Goal: Navigation & Orientation: Find specific page/section

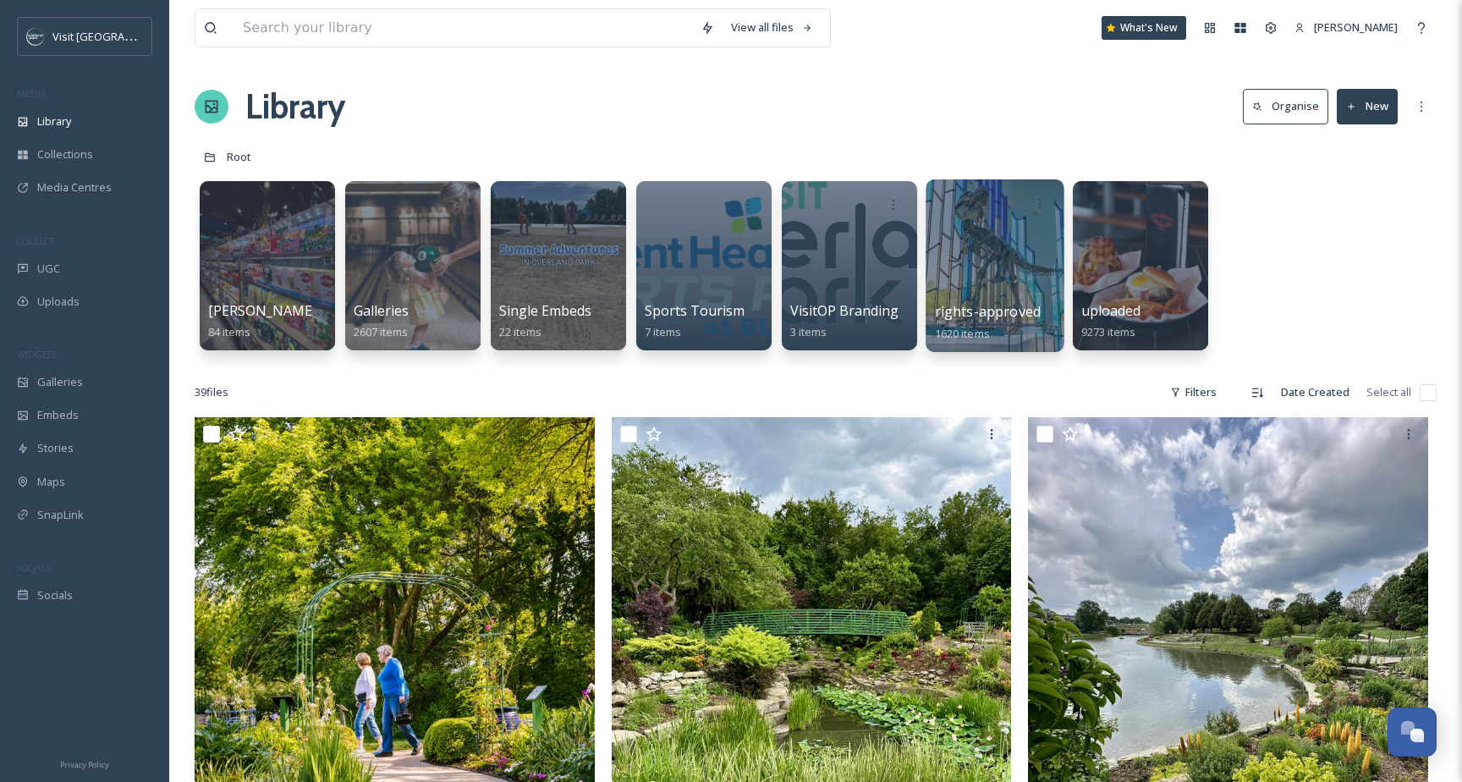
click at [971, 257] on div at bounding box center [995, 265] width 138 height 173
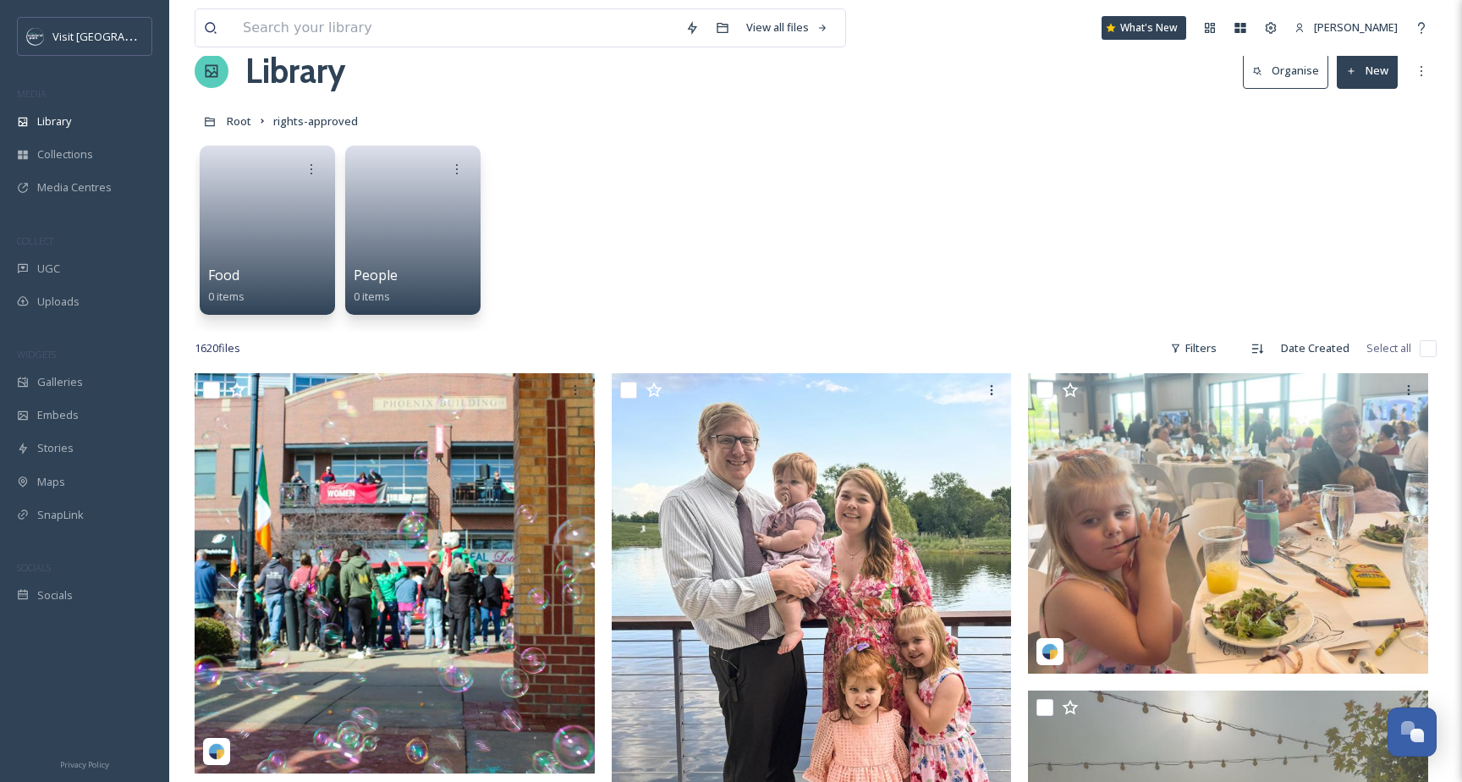
scroll to position [54, 0]
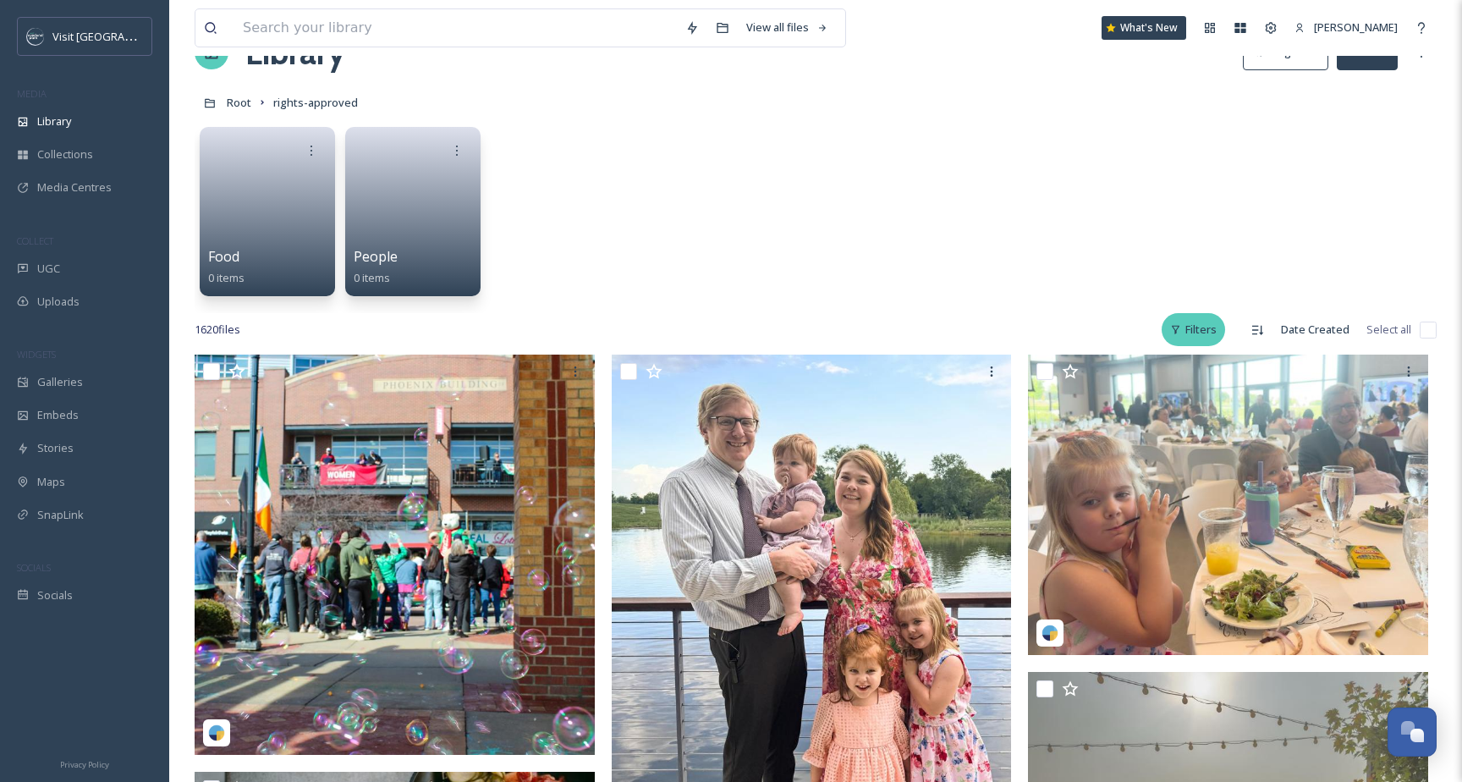
click at [1200, 320] on div "Filters" at bounding box center [1193, 329] width 63 height 33
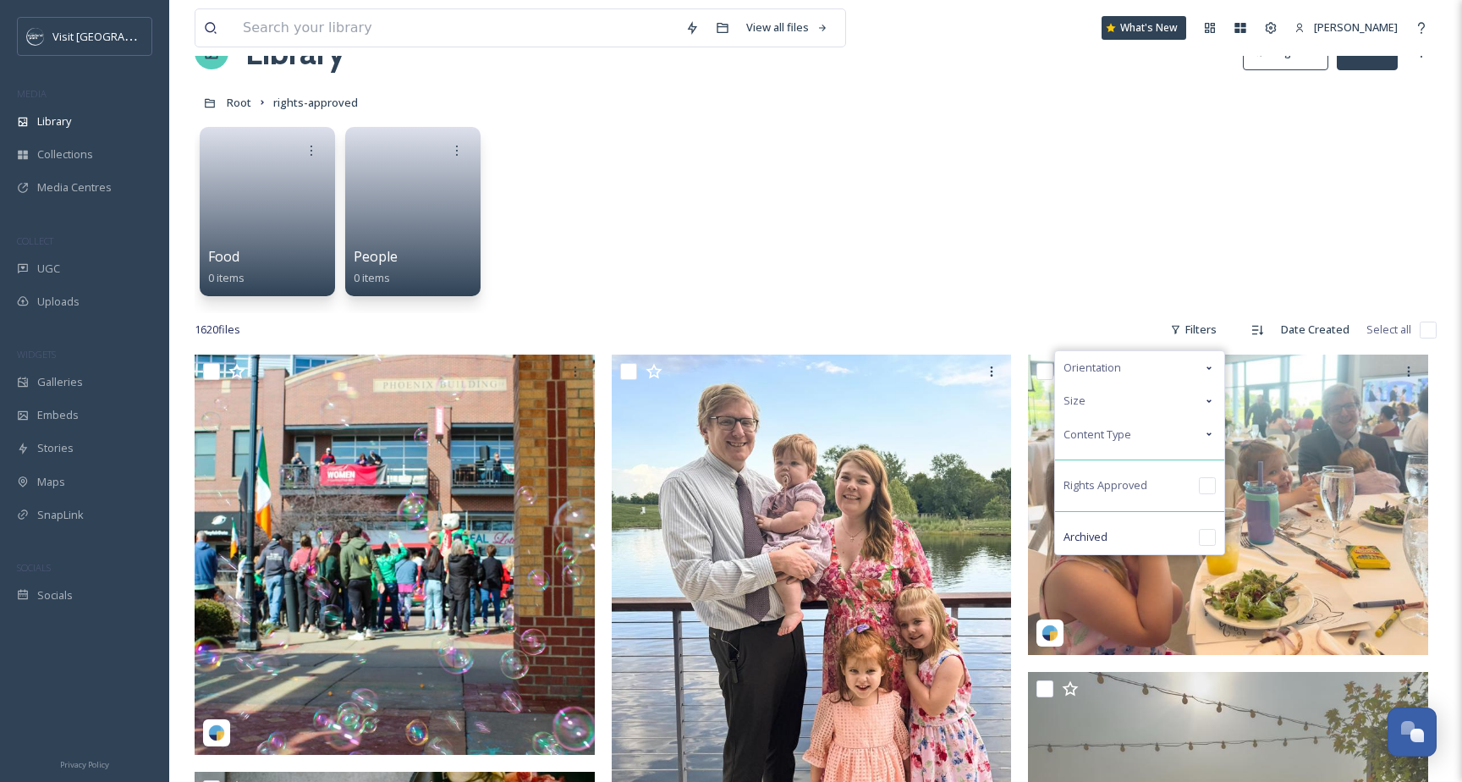
click at [1157, 435] on div "Content Type" at bounding box center [1139, 434] width 169 height 33
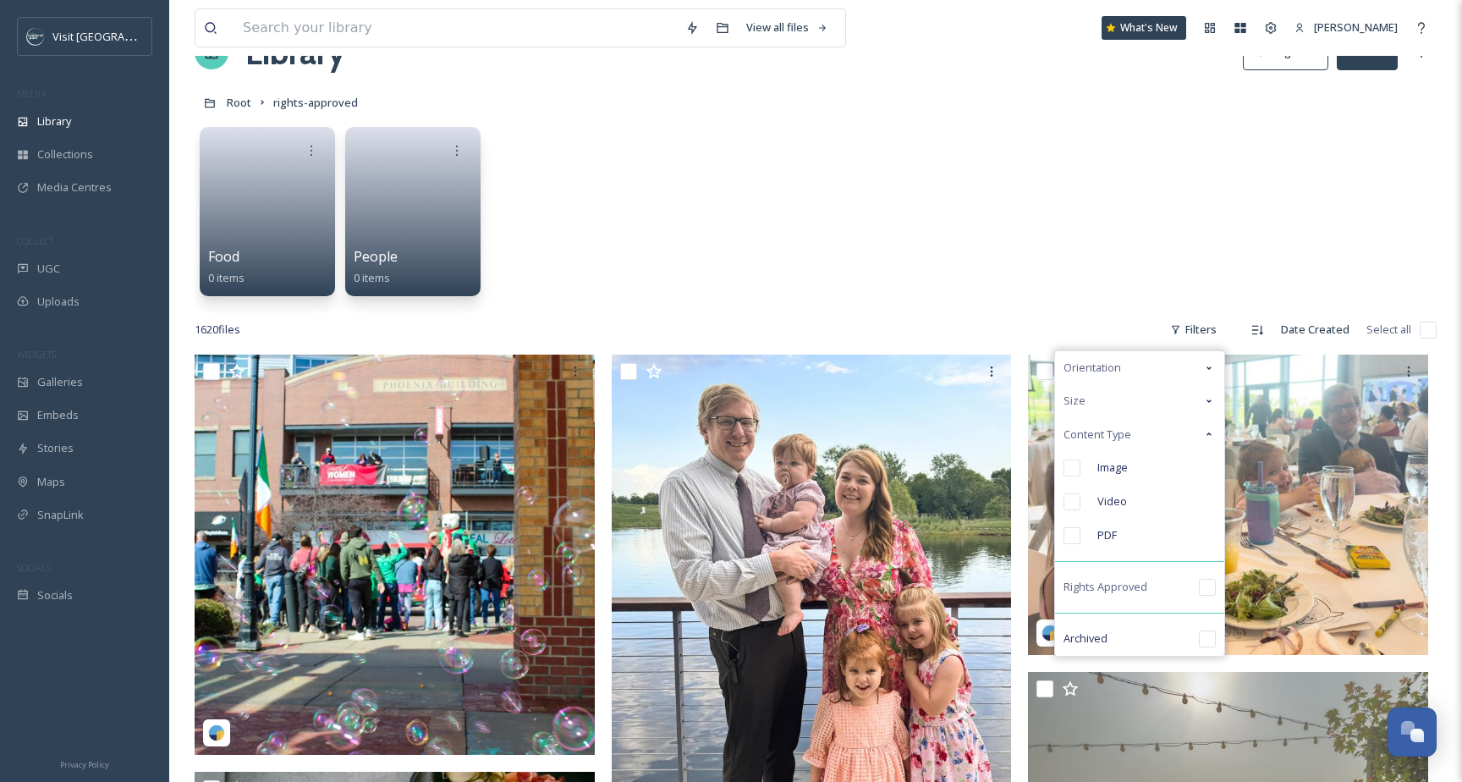
click at [1157, 435] on div "Content Type" at bounding box center [1139, 434] width 169 height 33
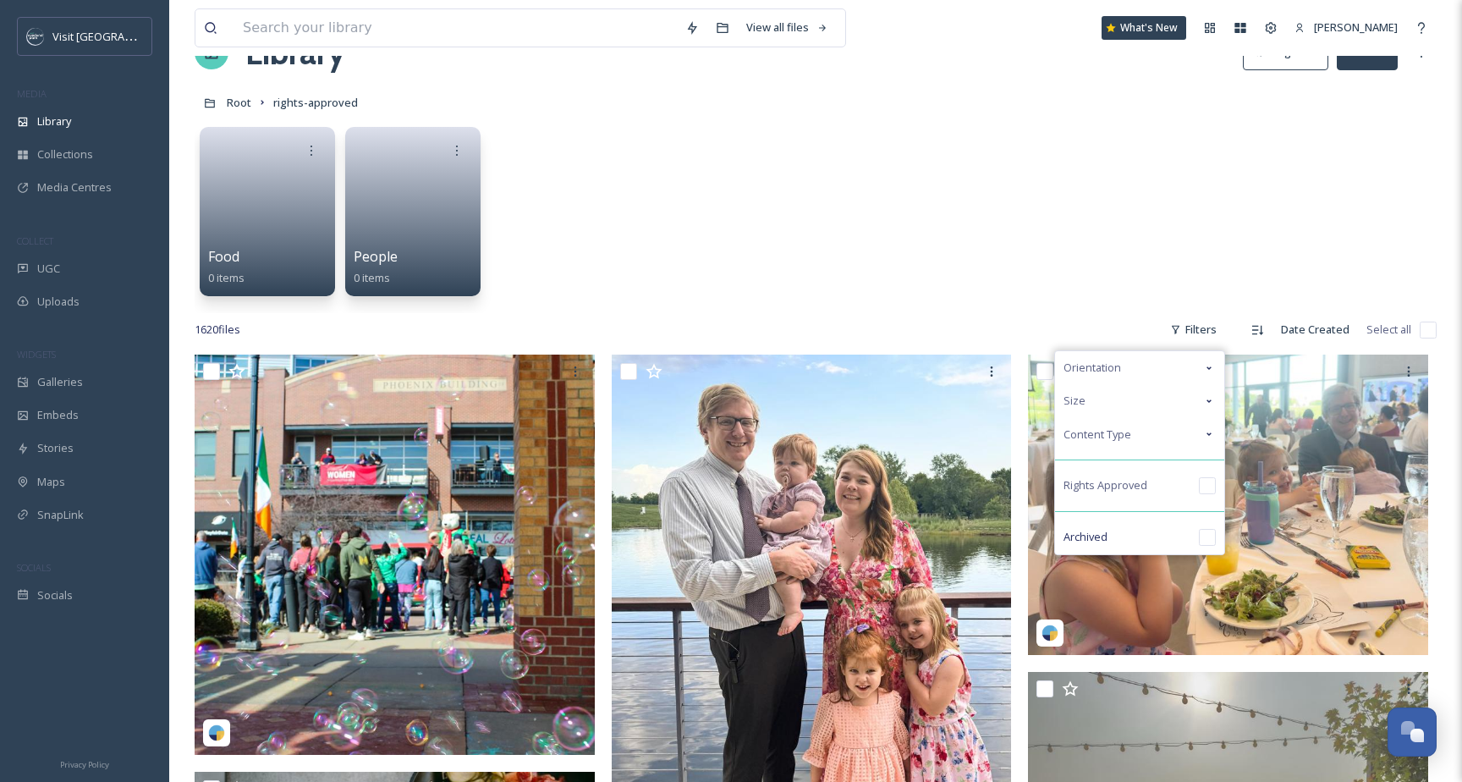
click at [1038, 242] on div "Food 0 items People 0 items" at bounding box center [816, 215] width 1242 height 195
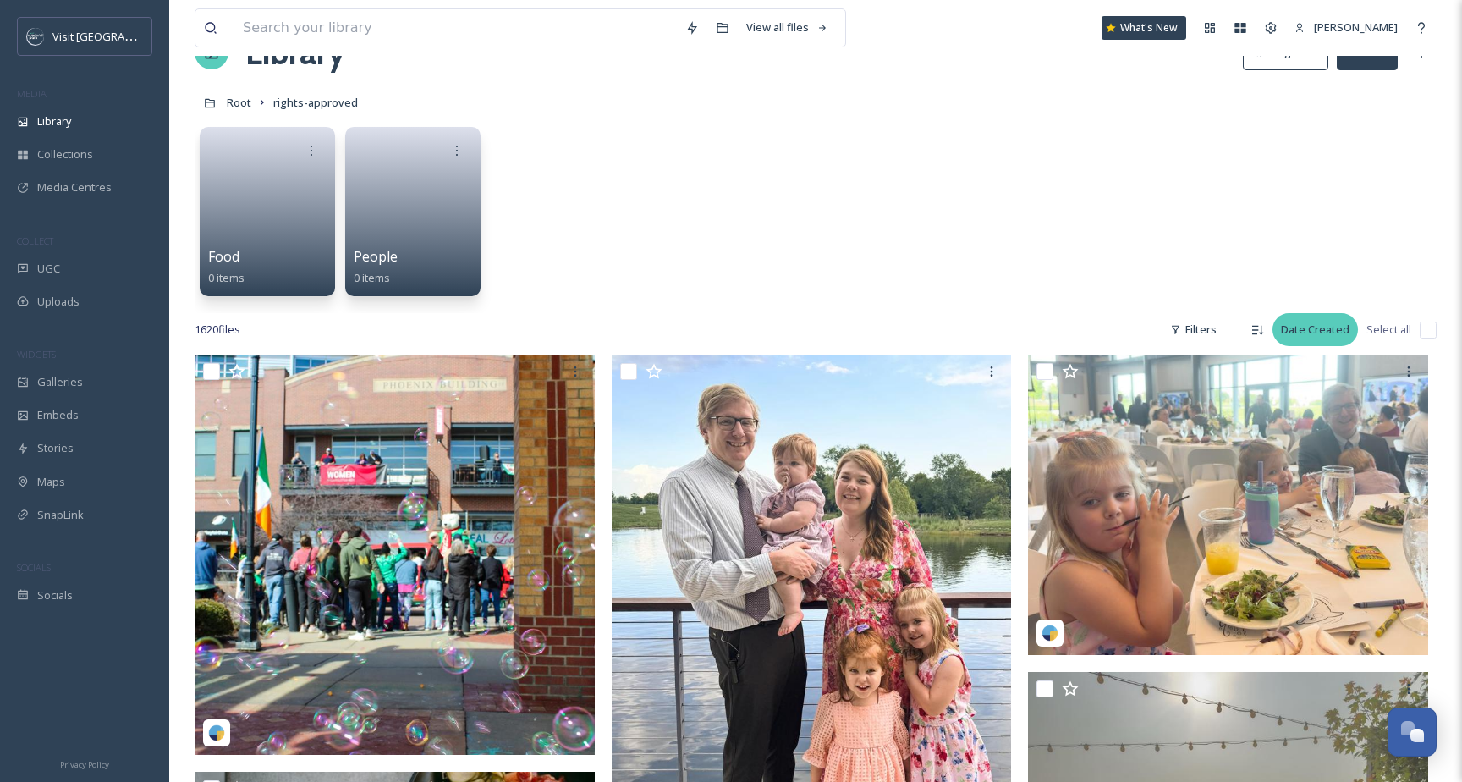
click at [1324, 328] on div "Date Created" at bounding box center [1315, 329] width 85 height 33
click at [1312, 403] on span "Date Created" at bounding box center [1310, 401] width 67 height 16
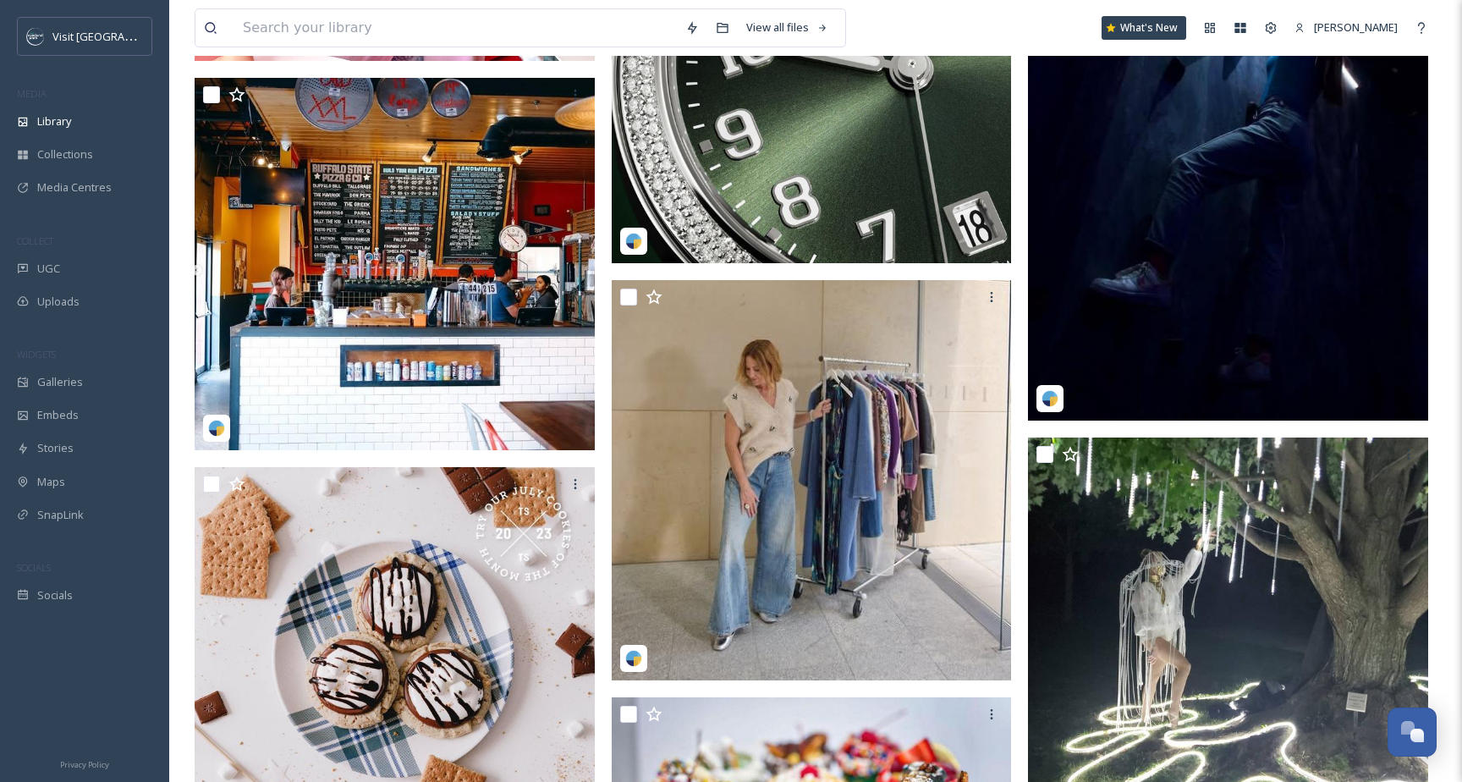
scroll to position [6626, 0]
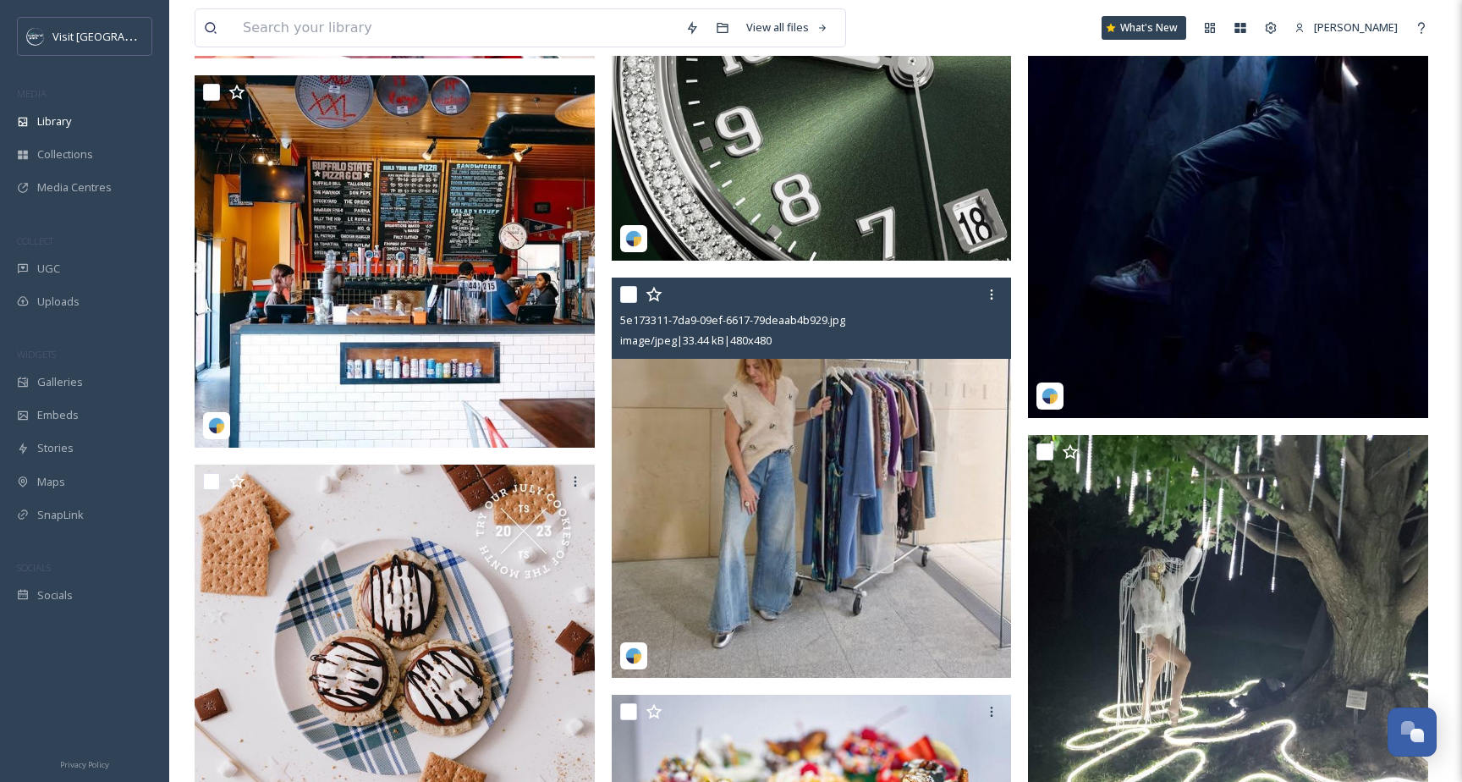
click at [855, 471] on img at bounding box center [812, 478] width 400 height 400
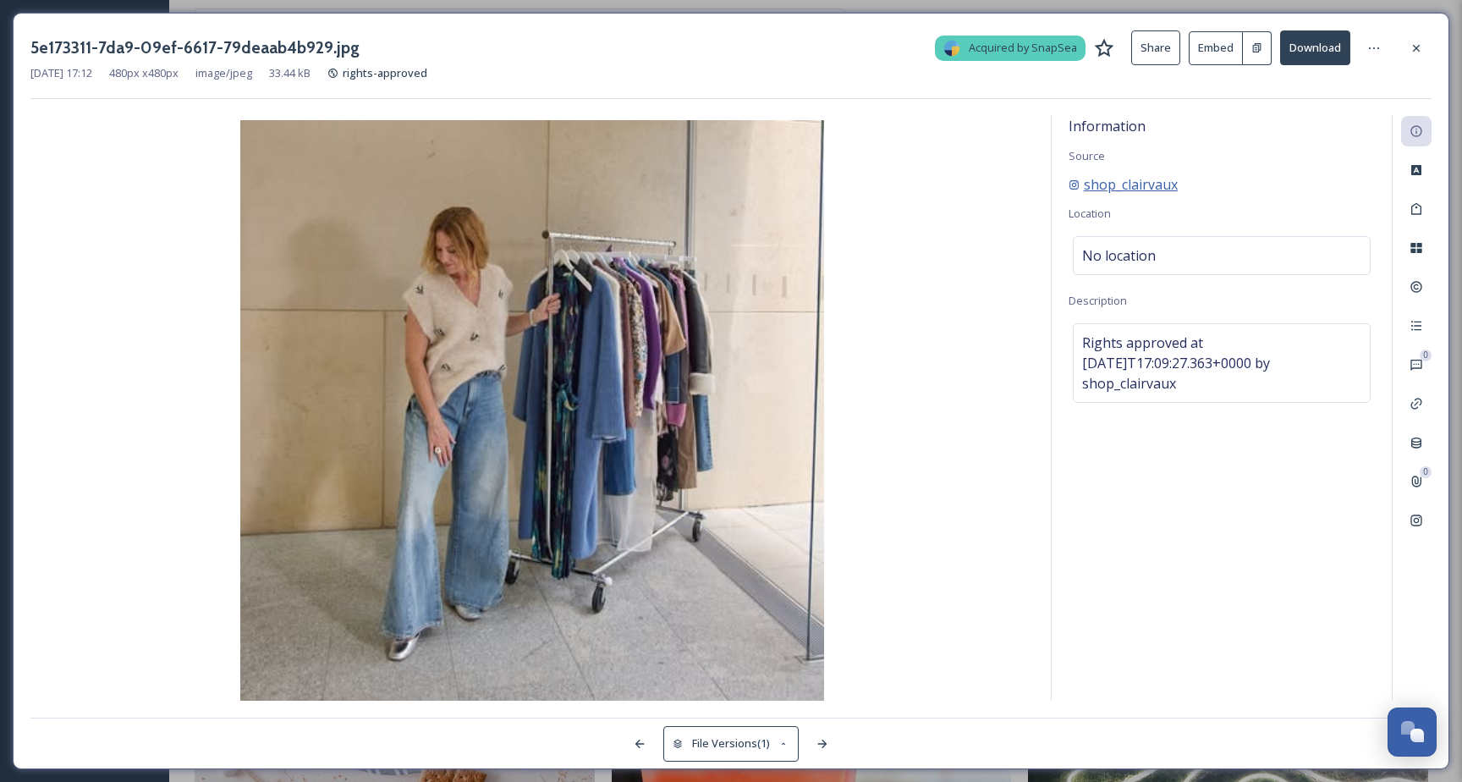
click at [1117, 189] on span "shop_clairvaux" at bounding box center [1131, 184] width 94 height 20
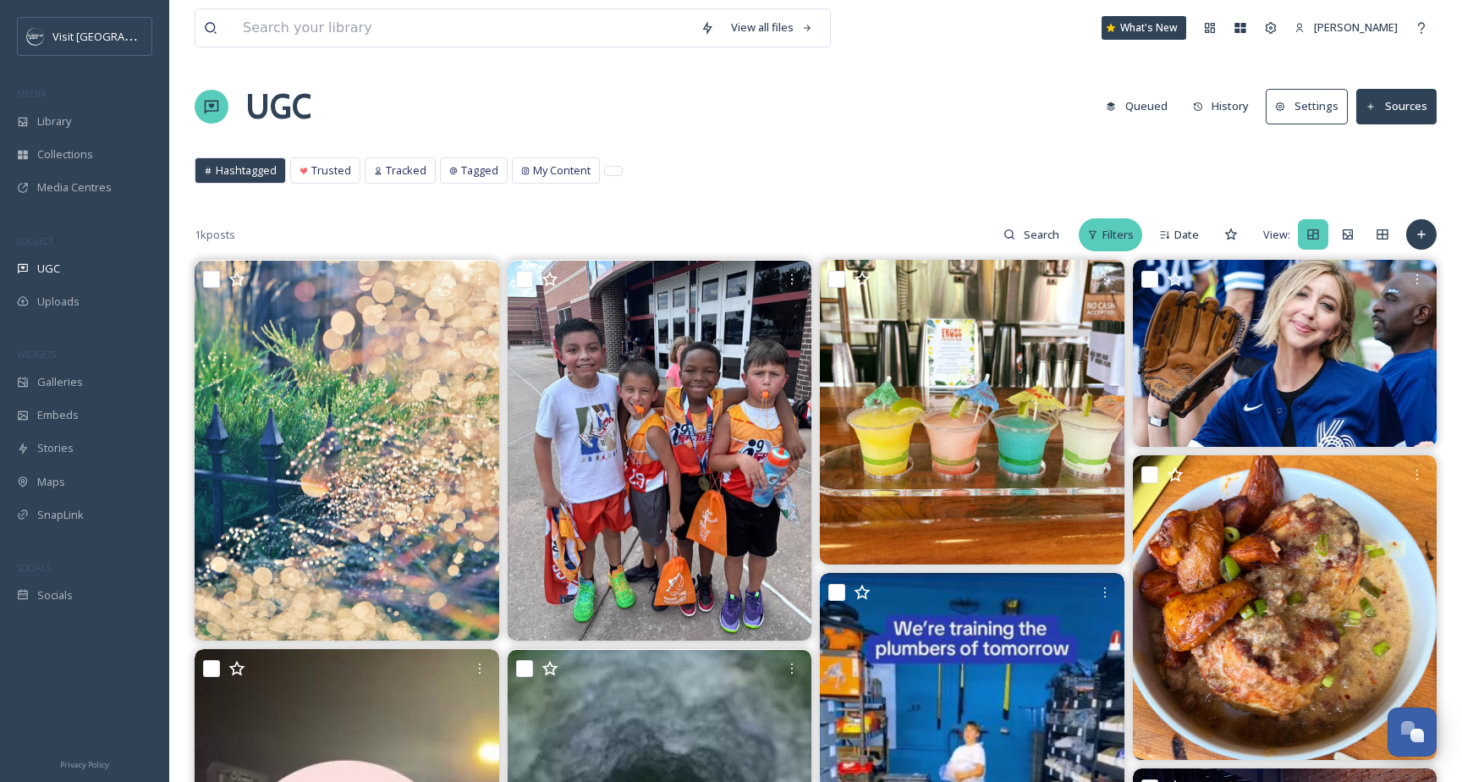
click at [1126, 231] on span "Filters" at bounding box center [1118, 235] width 31 height 16
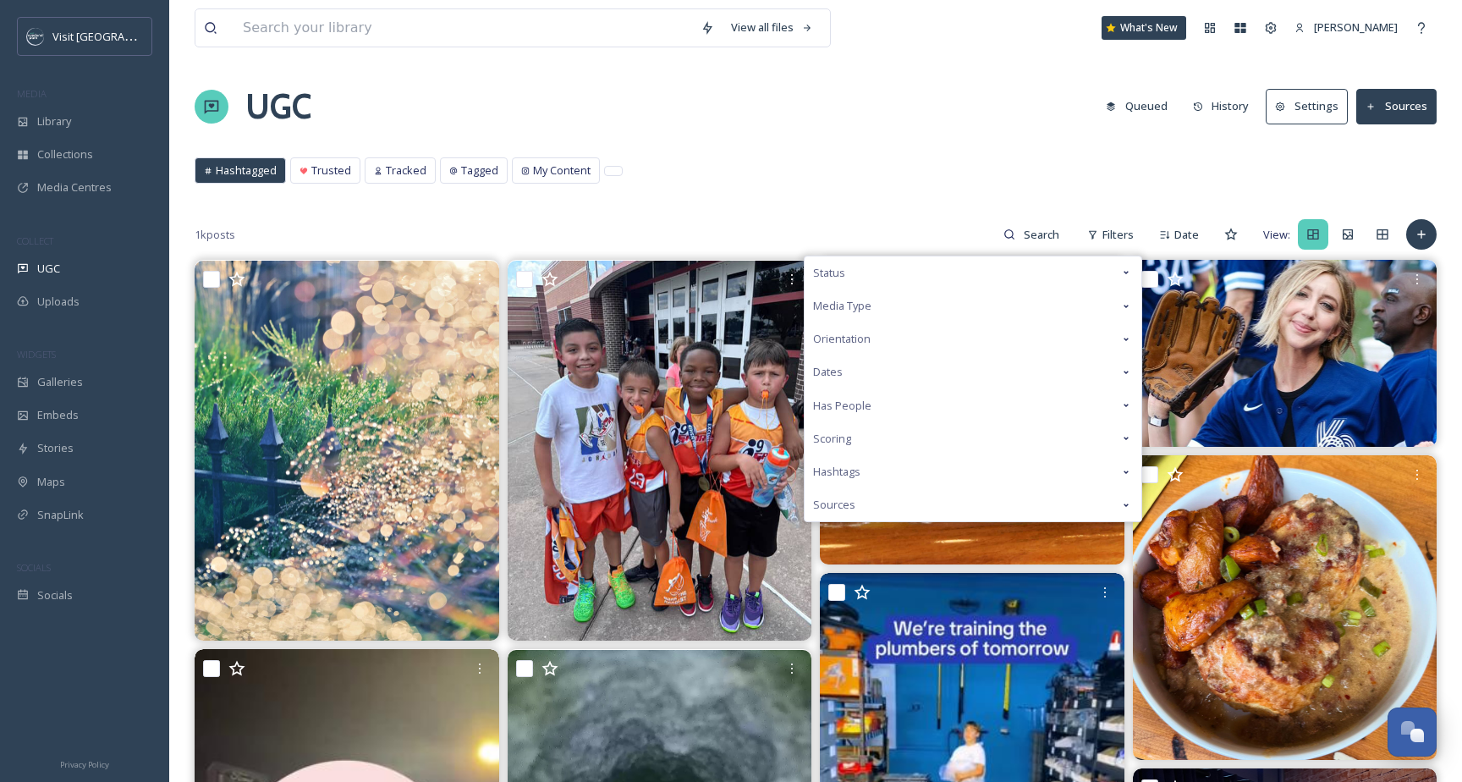
click at [1118, 274] on div "Status" at bounding box center [973, 272] width 337 height 33
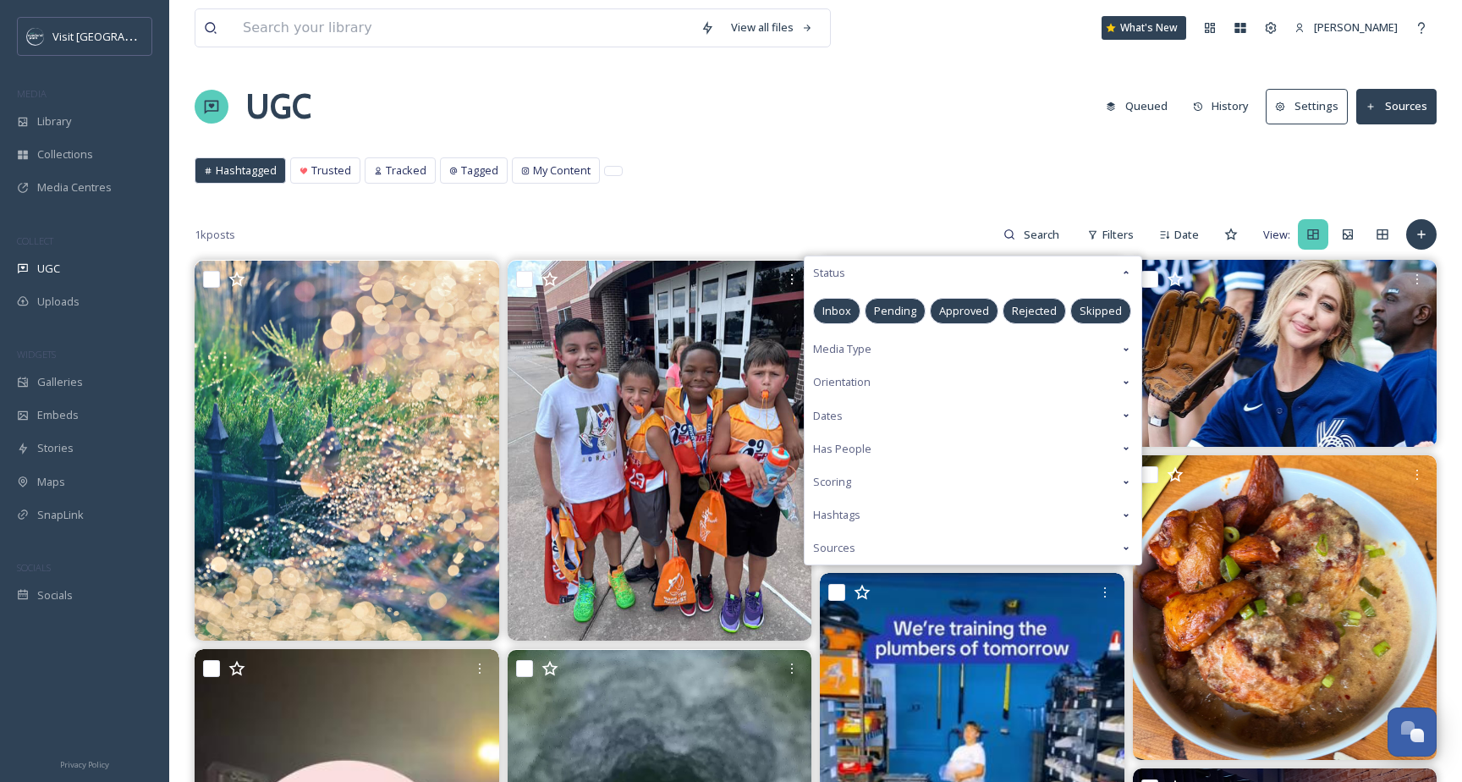
click at [988, 306] on div "Approved" at bounding box center [964, 311] width 69 height 26
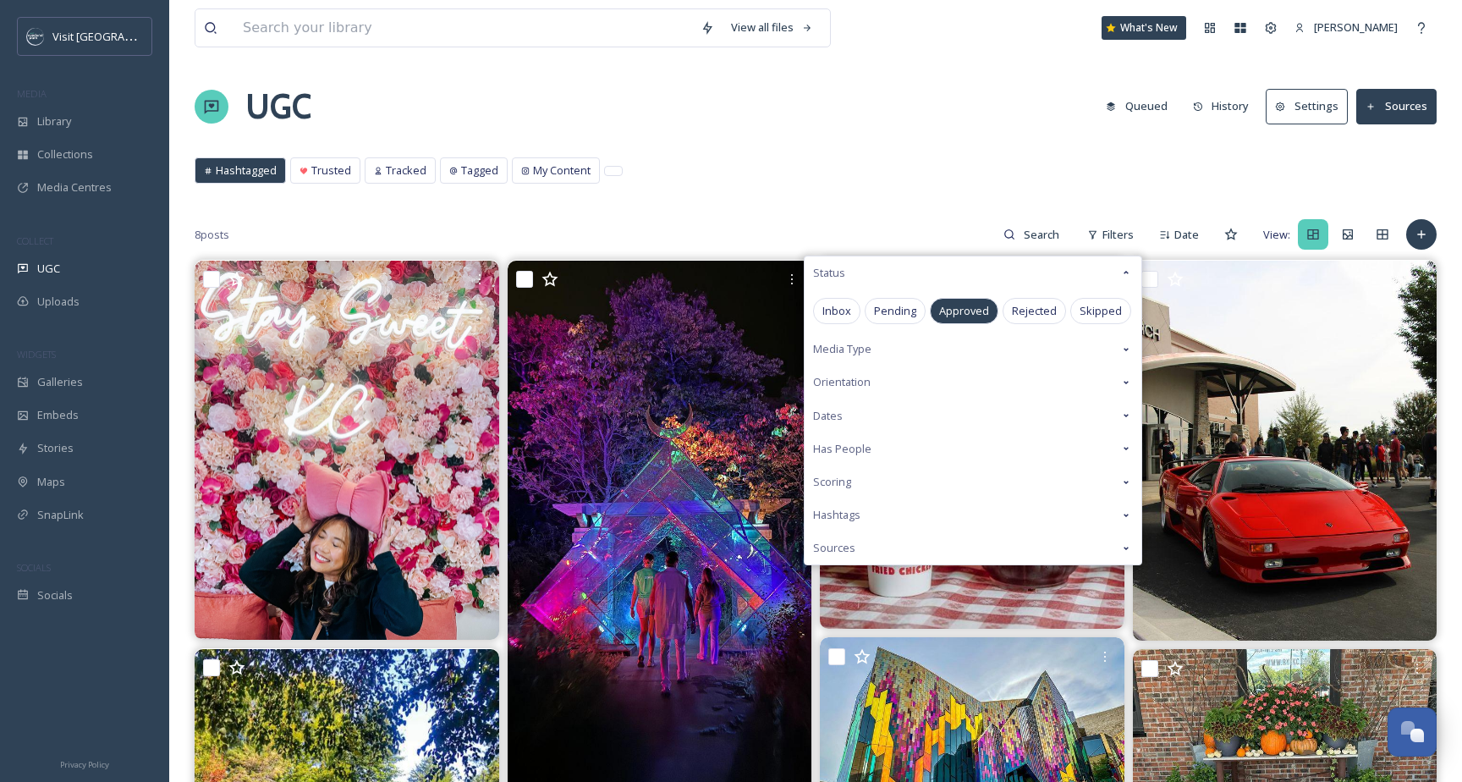
click at [966, 183] on div "Hashtagged Trusted Tracked Tagged My Content Hashtagged Trusted Tracked Tagged …" at bounding box center [816, 174] width 1242 height 35
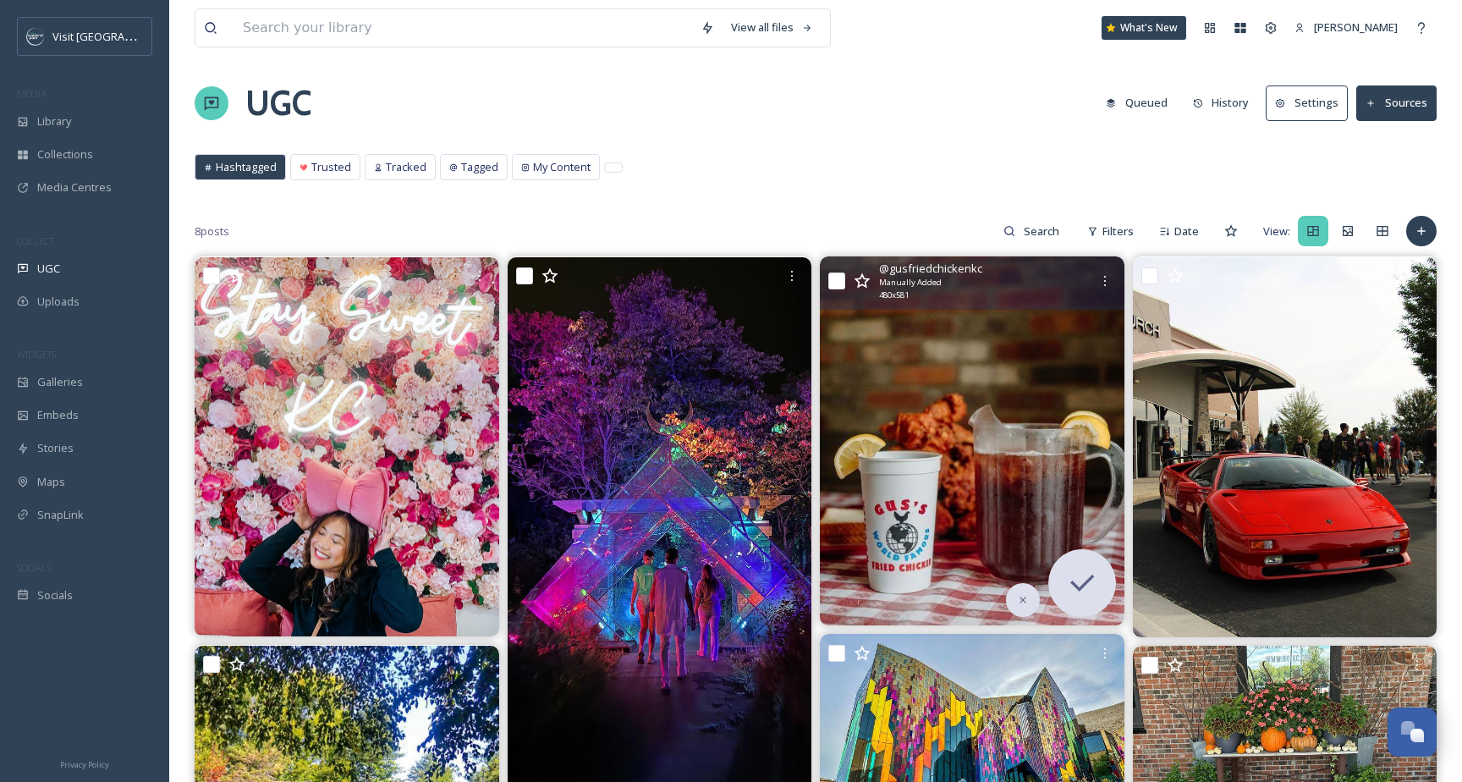
scroll to position [5, 0]
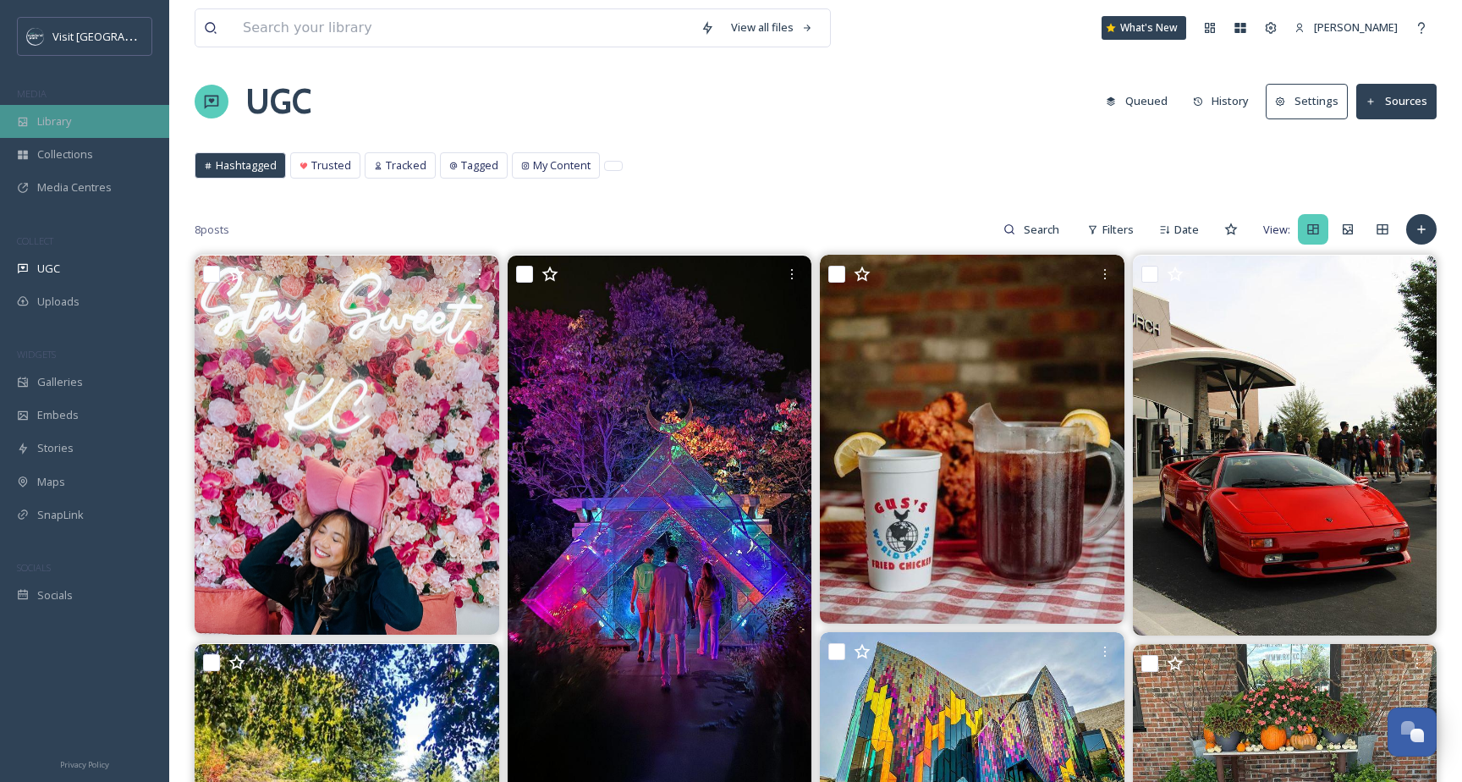
click at [98, 131] on div "Library" at bounding box center [84, 121] width 169 height 33
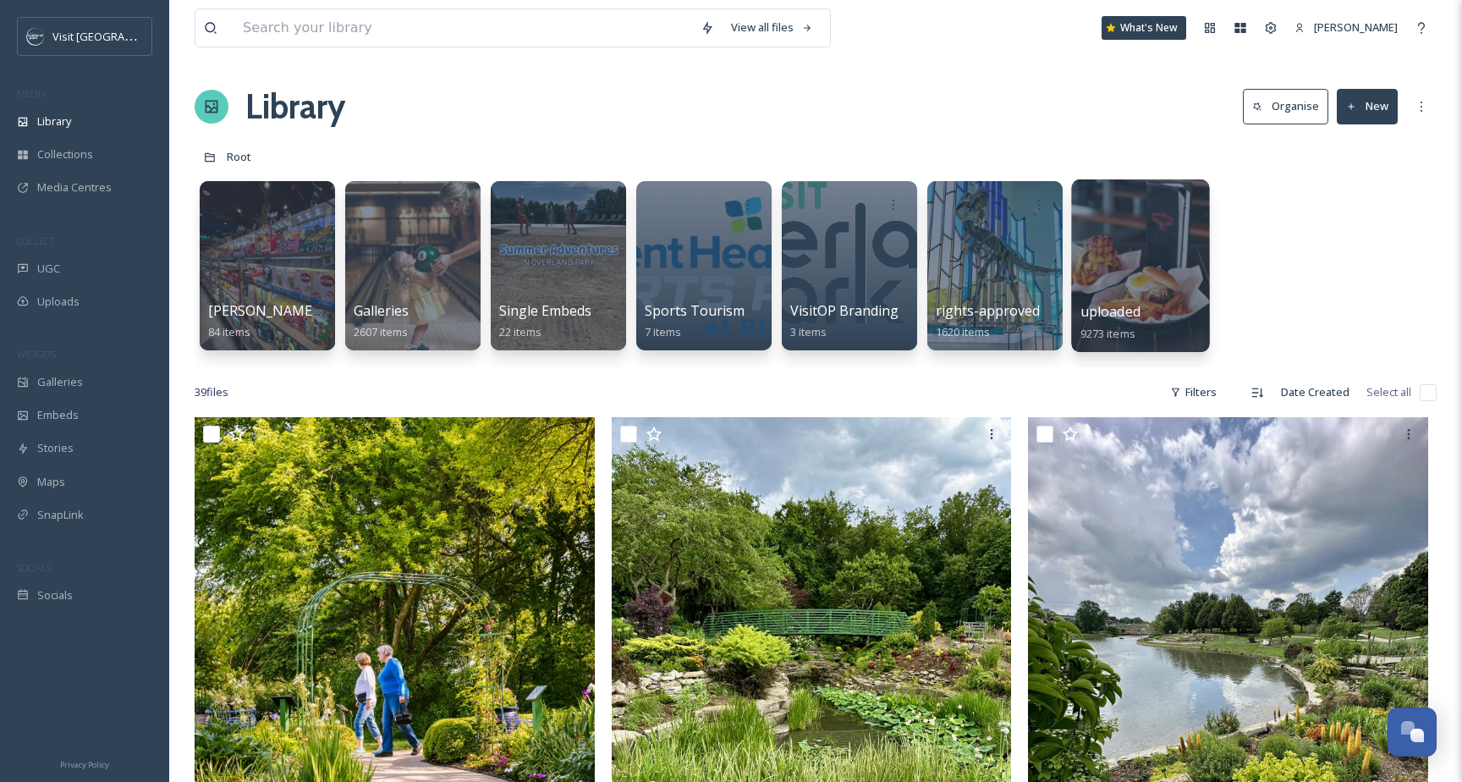
click at [1102, 236] on div at bounding box center [1140, 265] width 138 height 173
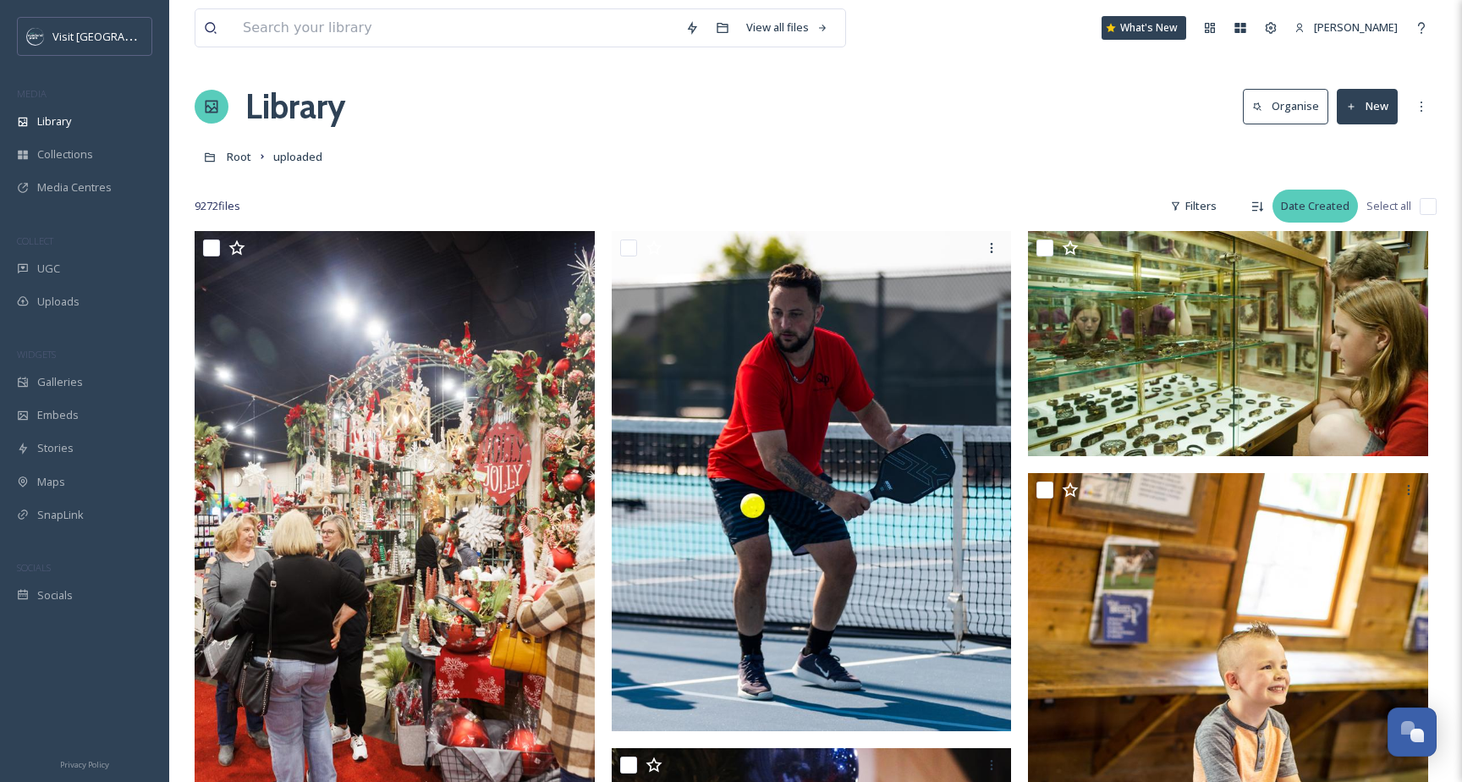
click at [1294, 203] on div "Date Created" at bounding box center [1315, 206] width 85 height 33
click at [1253, 201] on icon at bounding box center [1258, 207] width 14 height 14
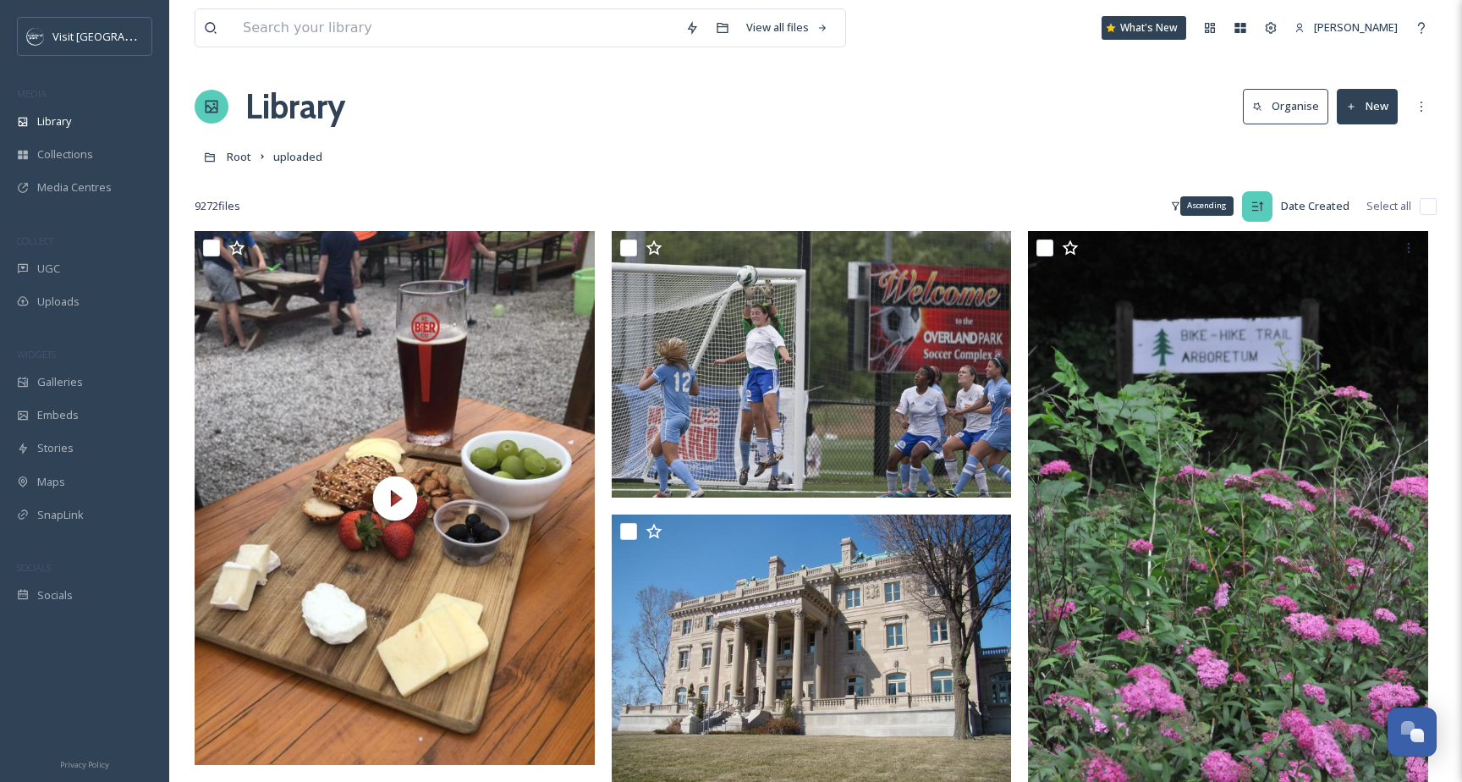
click at [1258, 209] on icon at bounding box center [1258, 207] width 14 height 14
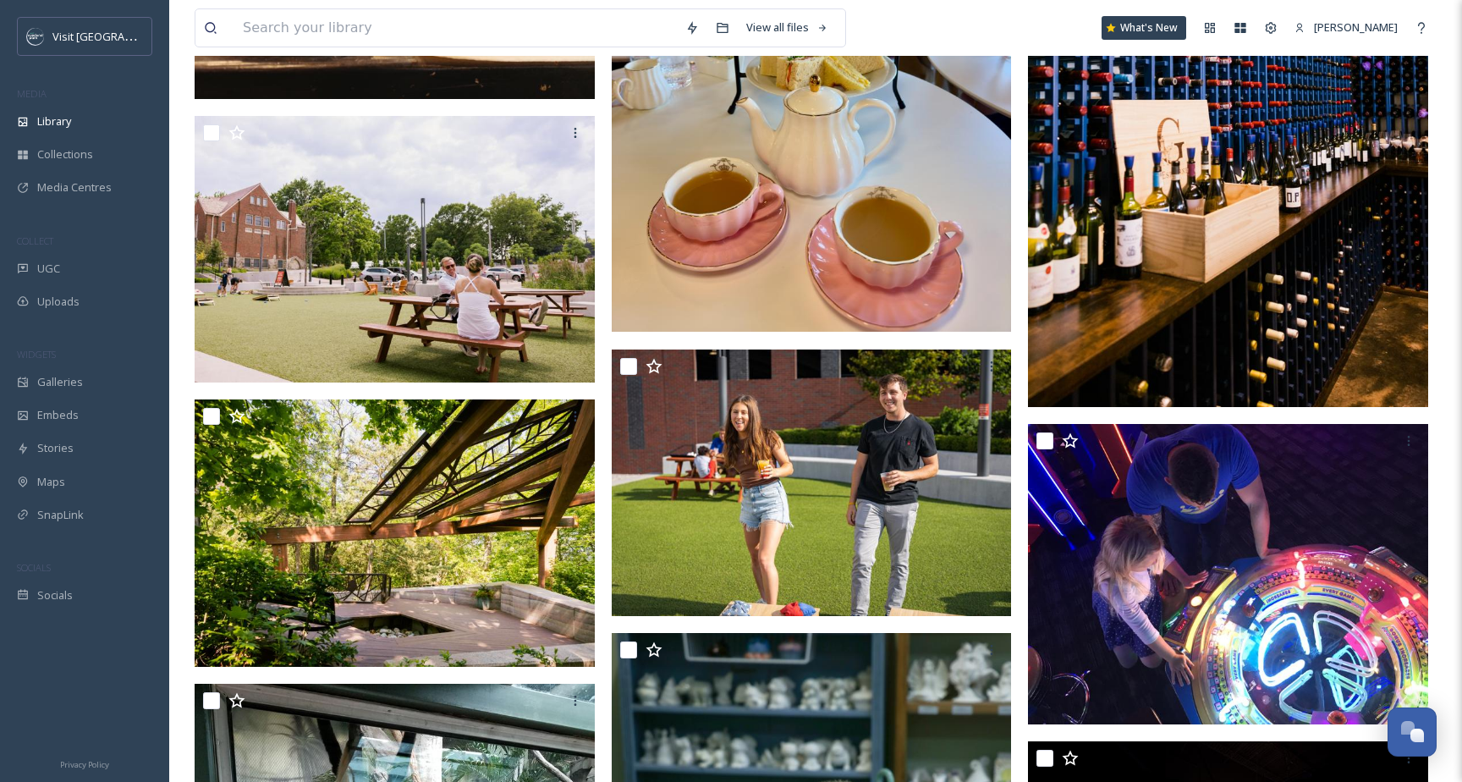
scroll to position [1601, 0]
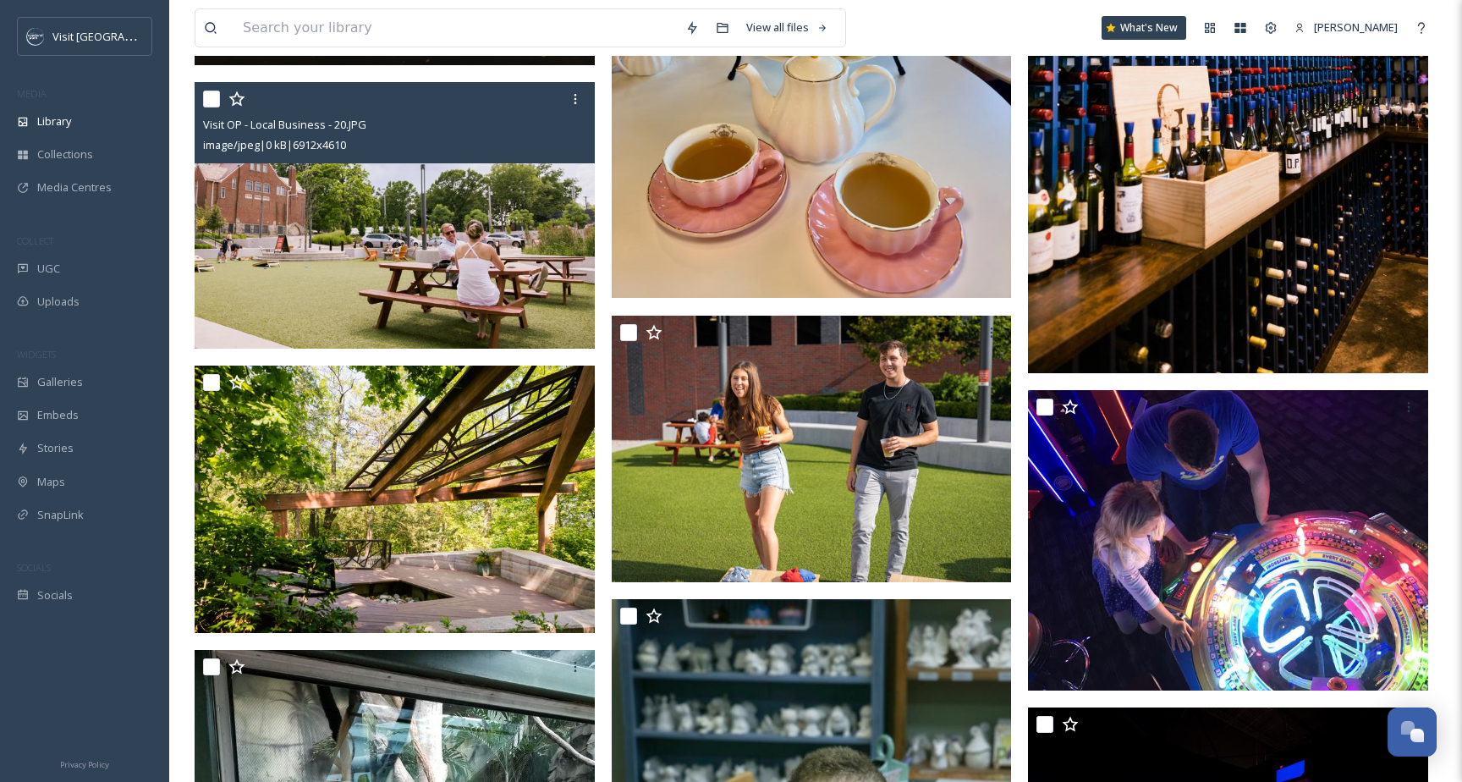
click at [480, 208] on img at bounding box center [395, 215] width 400 height 267
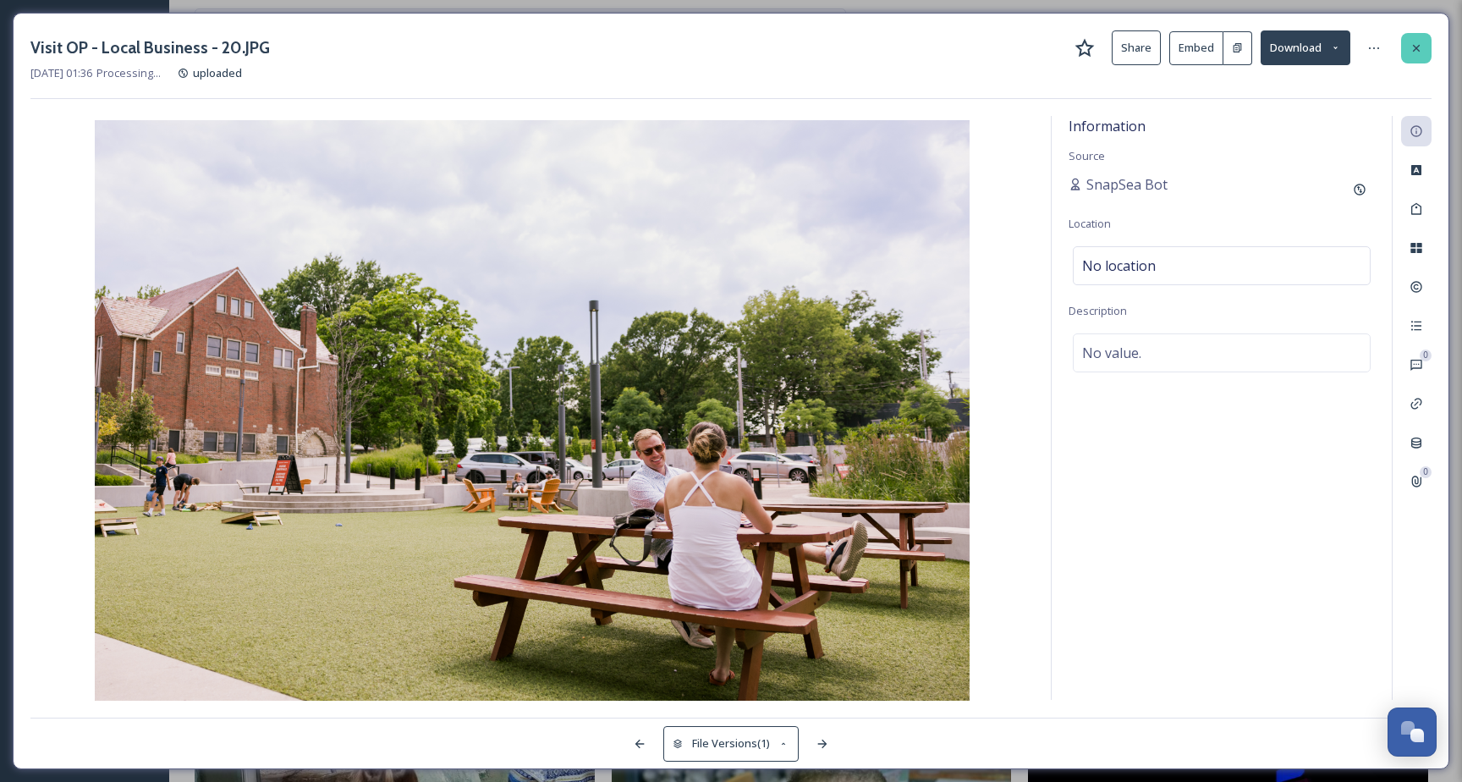
click at [1420, 42] on icon at bounding box center [1417, 48] width 14 height 14
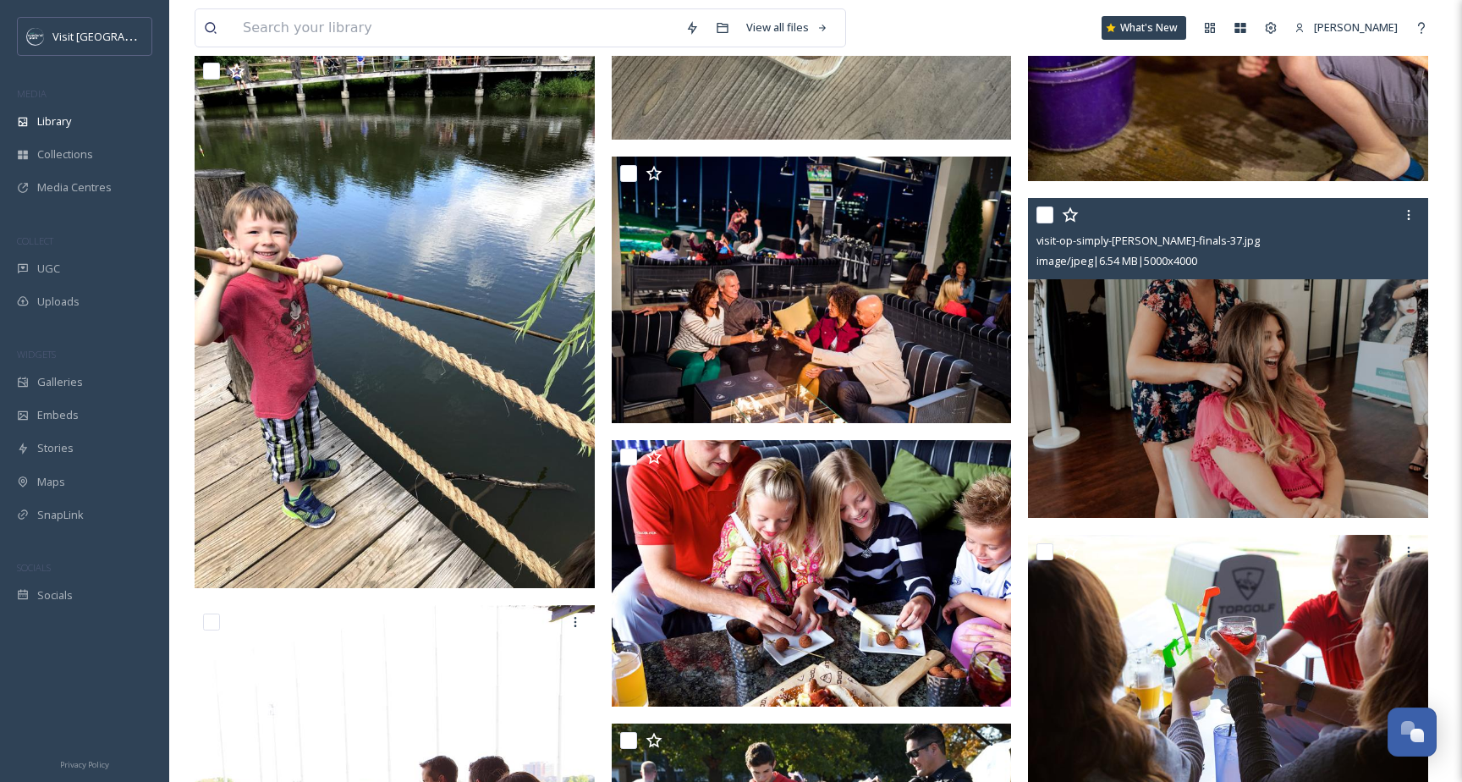
scroll to position [4414, 0]
